Goal: Find specific page/section: Find specific page/section

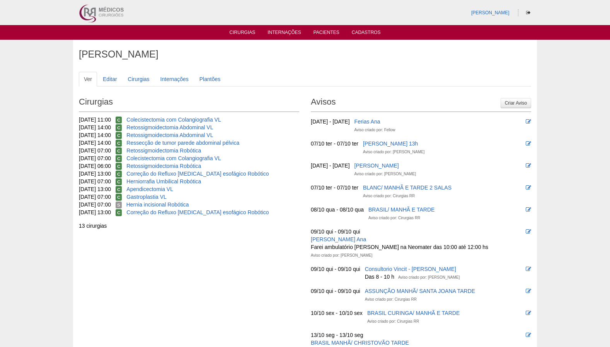
scroll to position [1, 0]
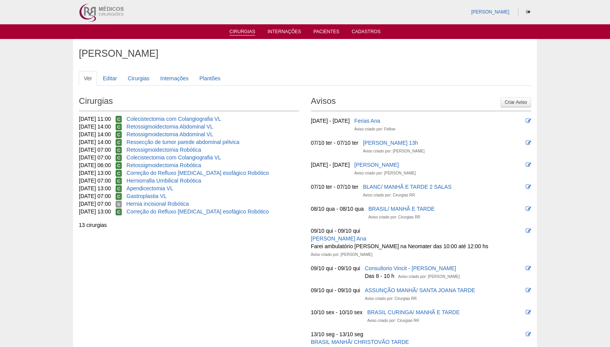
click at [253, 32] on link "Cirurgias" at bounding box center [243, 32] width 26 height 7
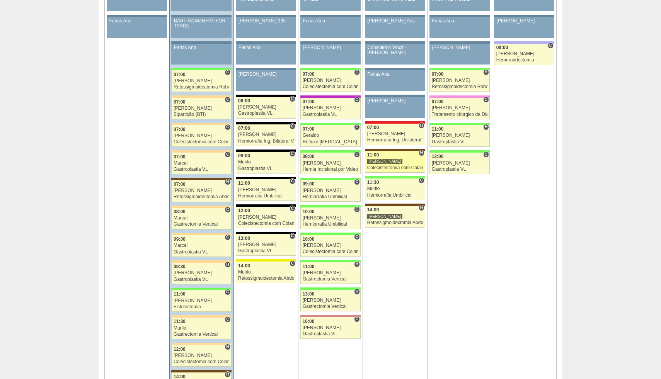
scroll to position [458, 0]
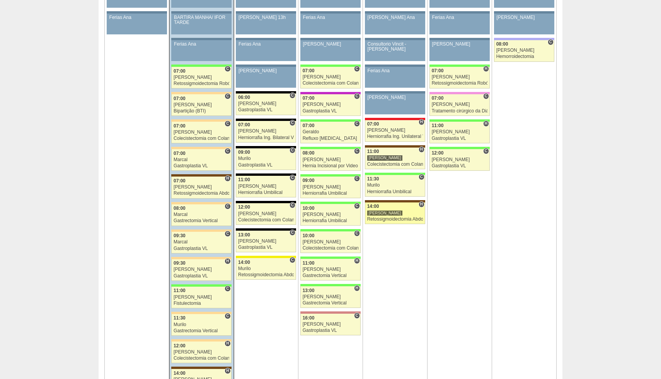
click at [398, 218] on div "Retossigmoidectomia Abdominal VL" at bounding box center [395, 219] width 56 height 5
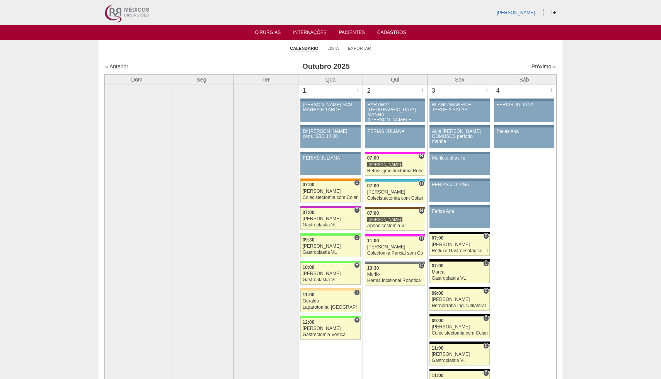
click at [539, 67] on link "Próximo »" at bounding box center [543, 66] width 24 height 6
